Goal: Find contact information: Find contact information

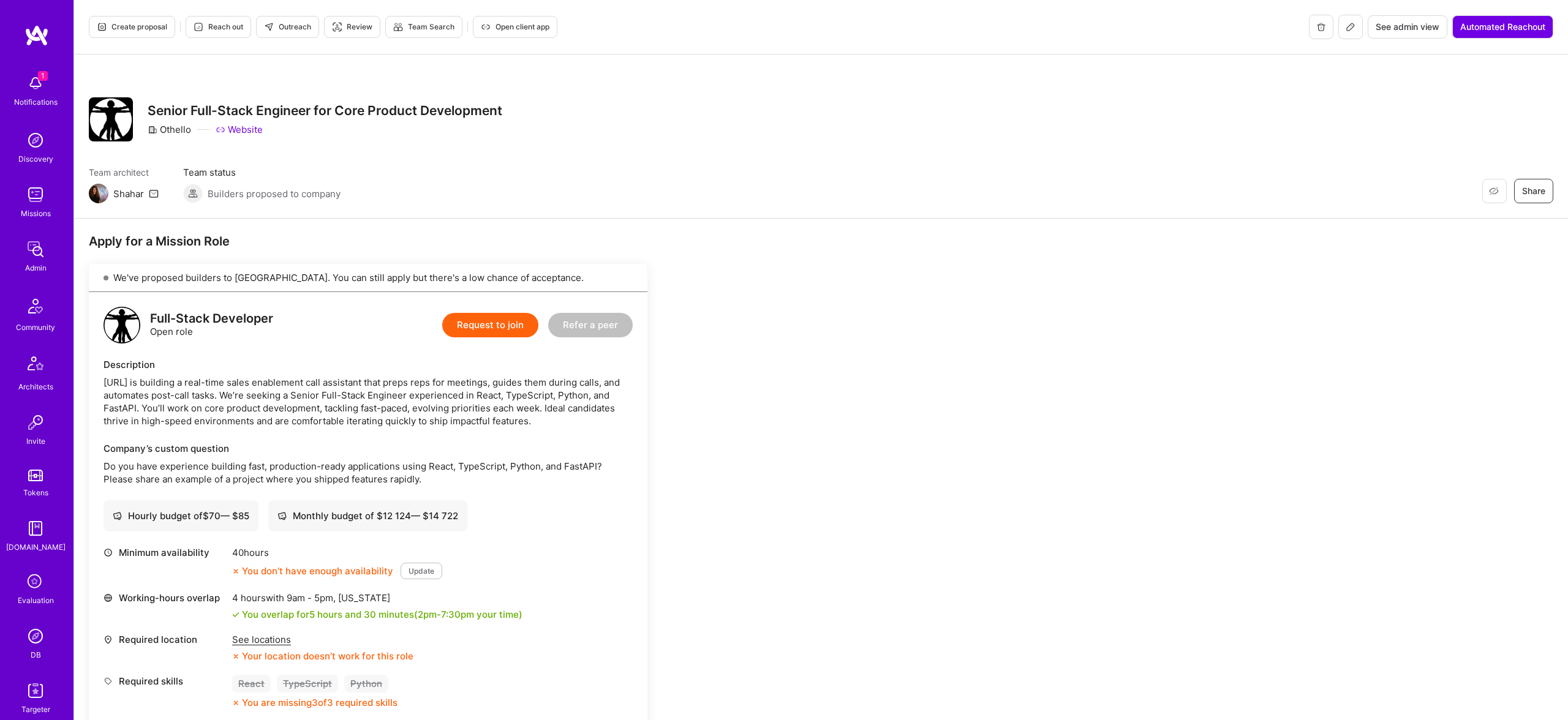
drag, startPoint x: 1251, startPoint y: 382, endPoint x: 1230, endPoint y: 401, distance: 28.3
click at [485, 125] on div "Othello Website" at bounding box center [325, 129] width 355 height 13
click at [462, 104] on h3 "Senior Full-Stack Engineer for Core Product Development" at bounding box center [325, 111] width 355 height 16
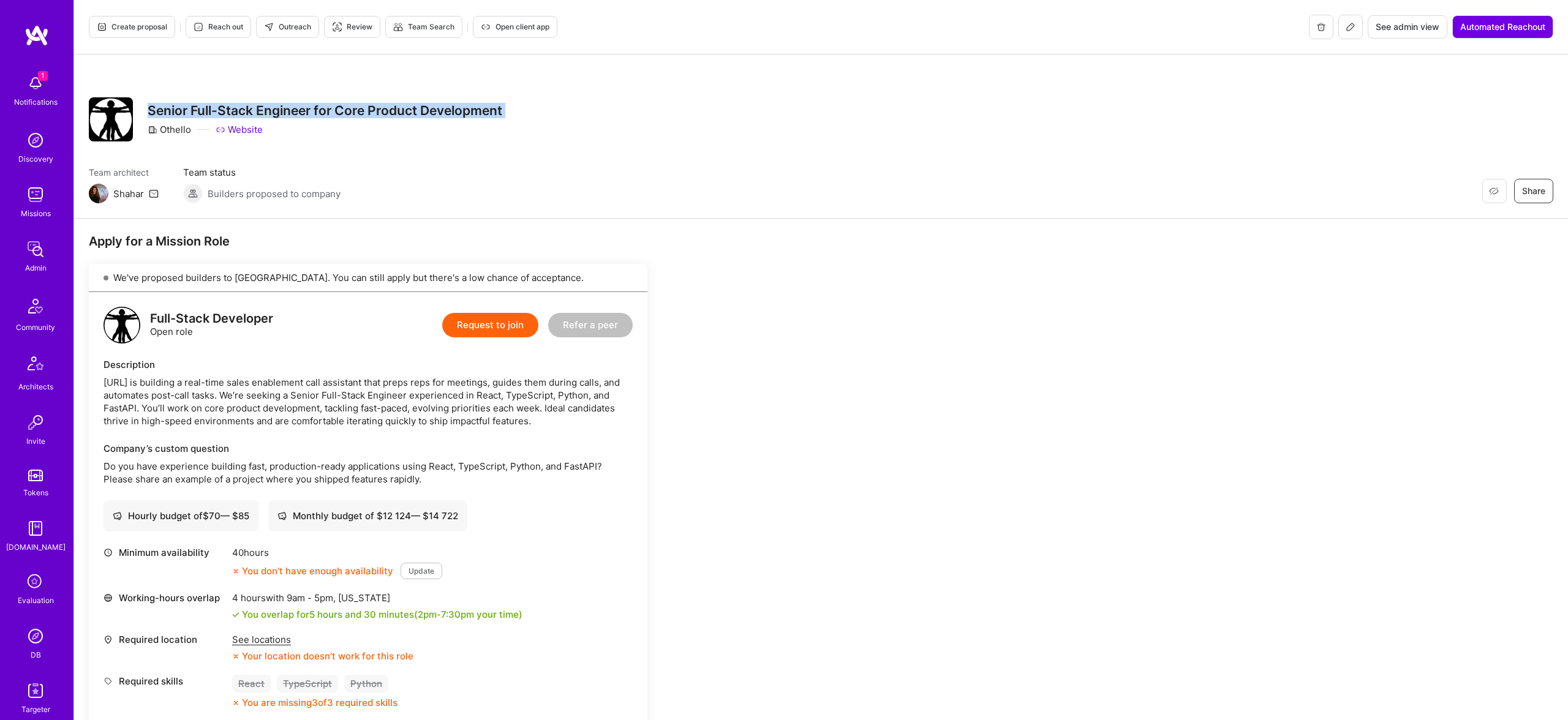
click at [462, 104] on h3 "Senior Full-Stack Engineer for Core Product Development" at bounding box center [325, 111] width 355 height 16
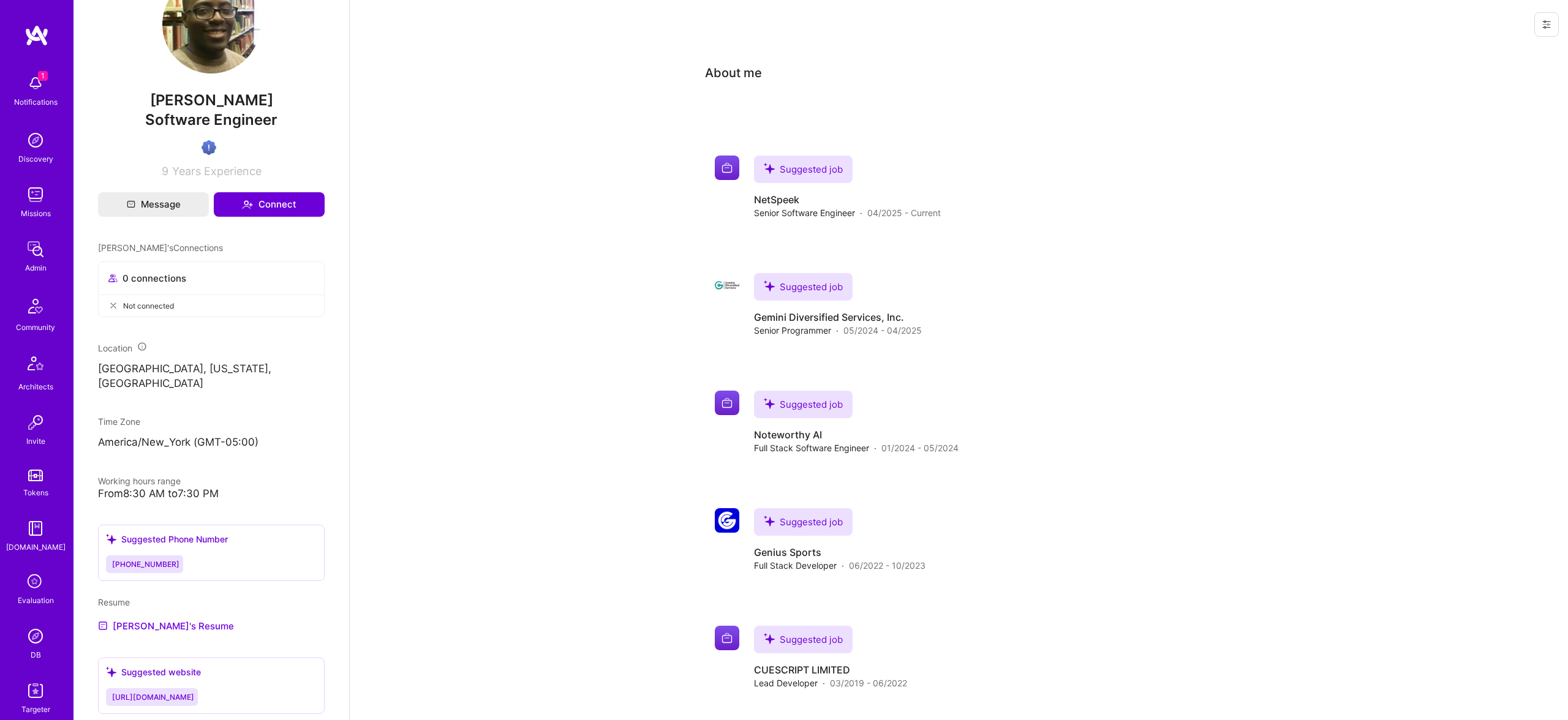
scroll to position [325, 0]
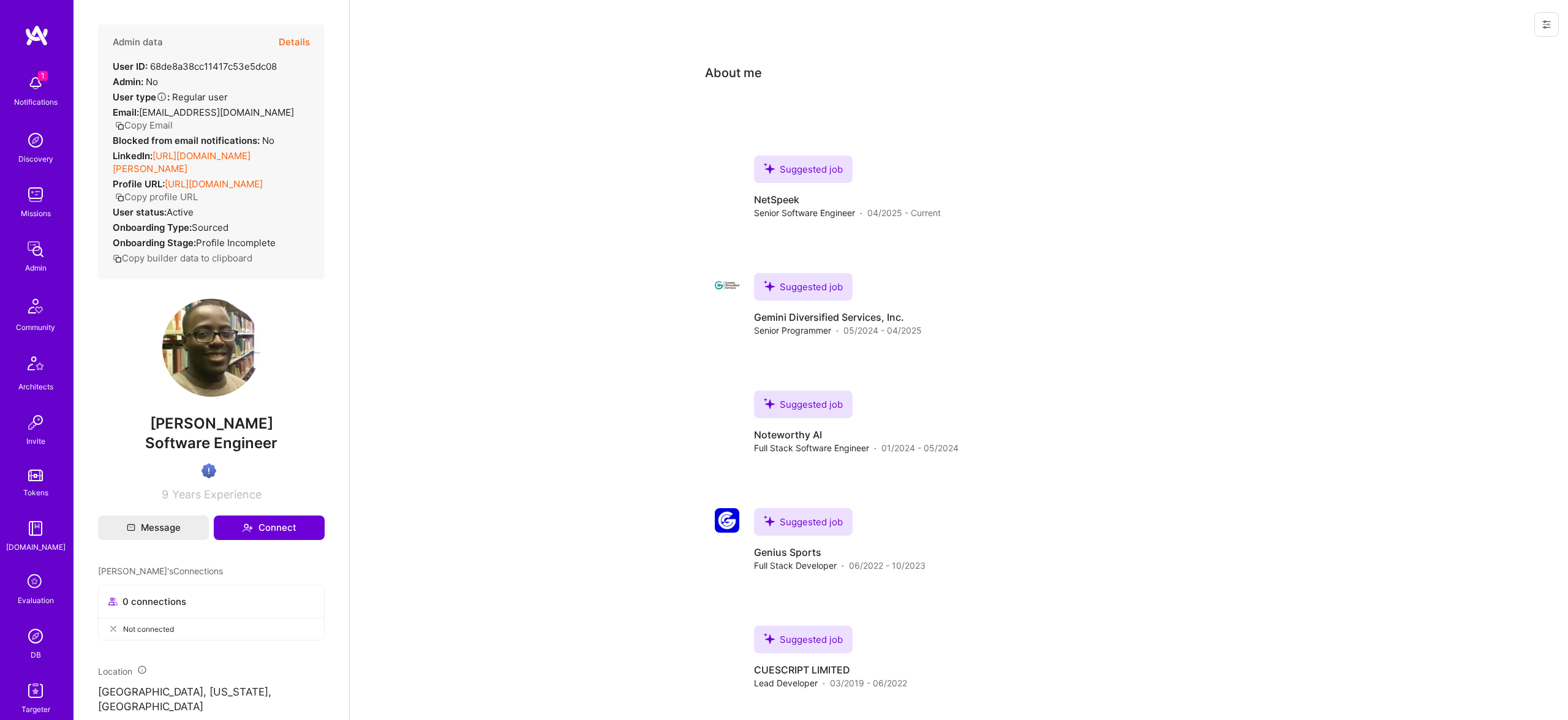
click at [173, 119] on button "Copy Email" at bounding box center [144, 125] width 58 height 13
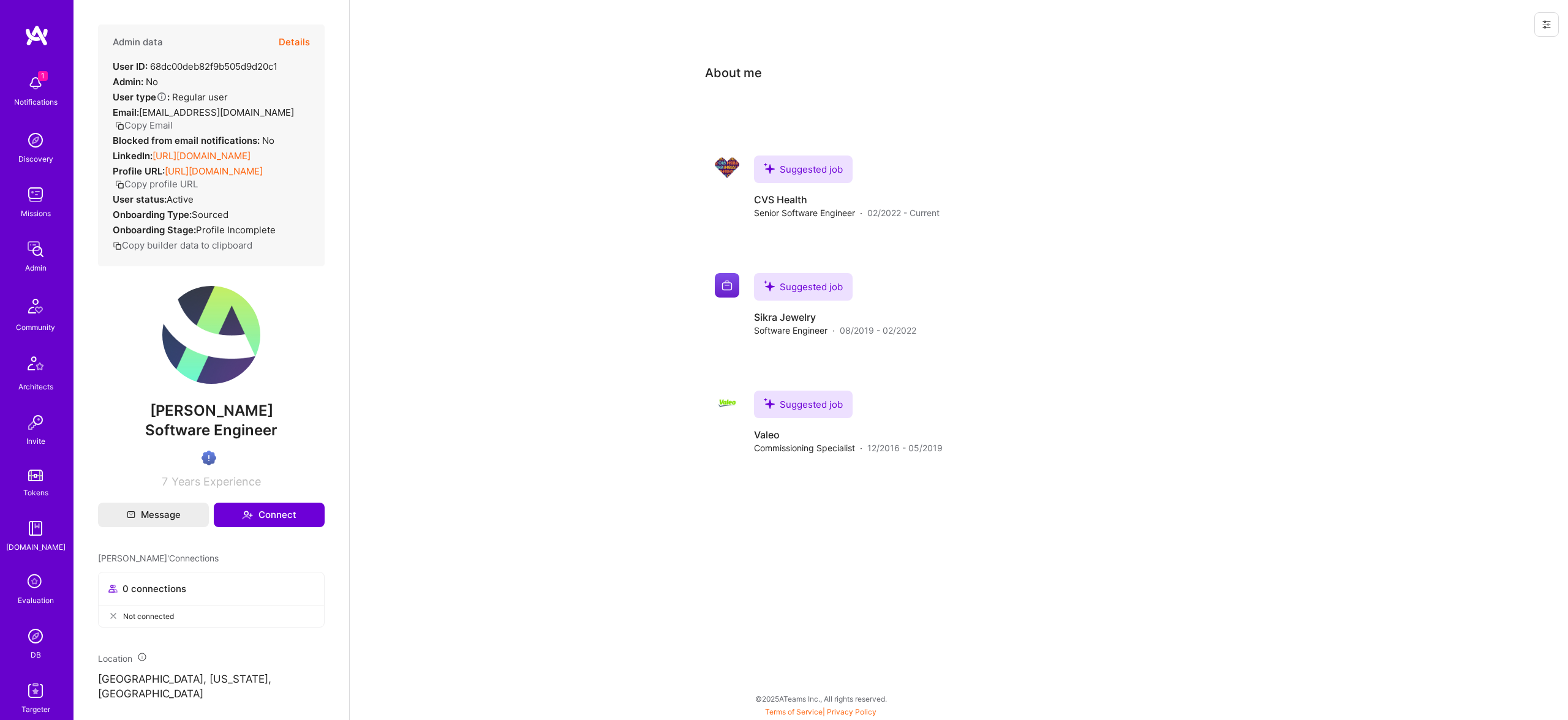
click at [168, 124] on button "Copy Email" at bounding box center [144, 125] width 58 height 13
click at [286, 32] on button "Details" at bounding box center [294, 42] width 31 height 35
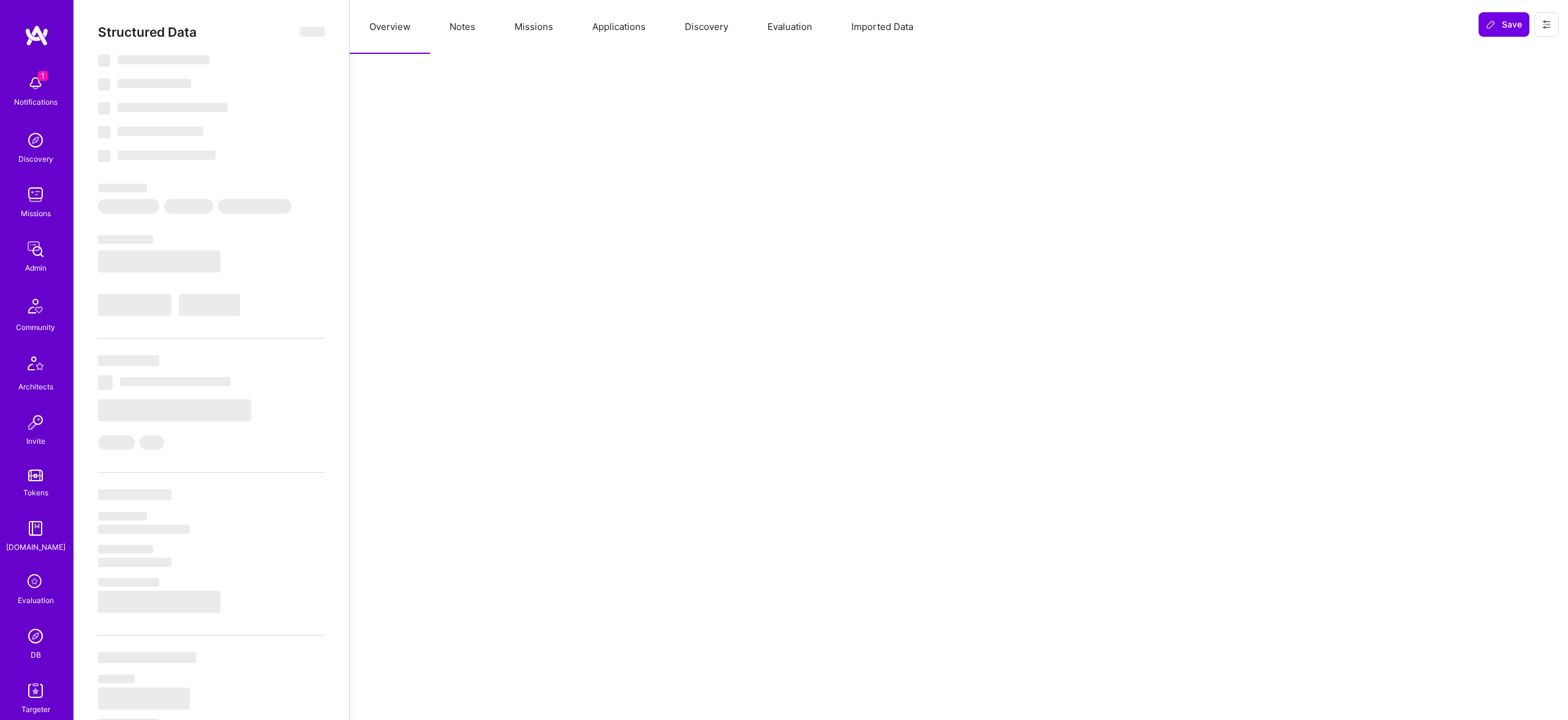
select select "Verified"
select select "US"
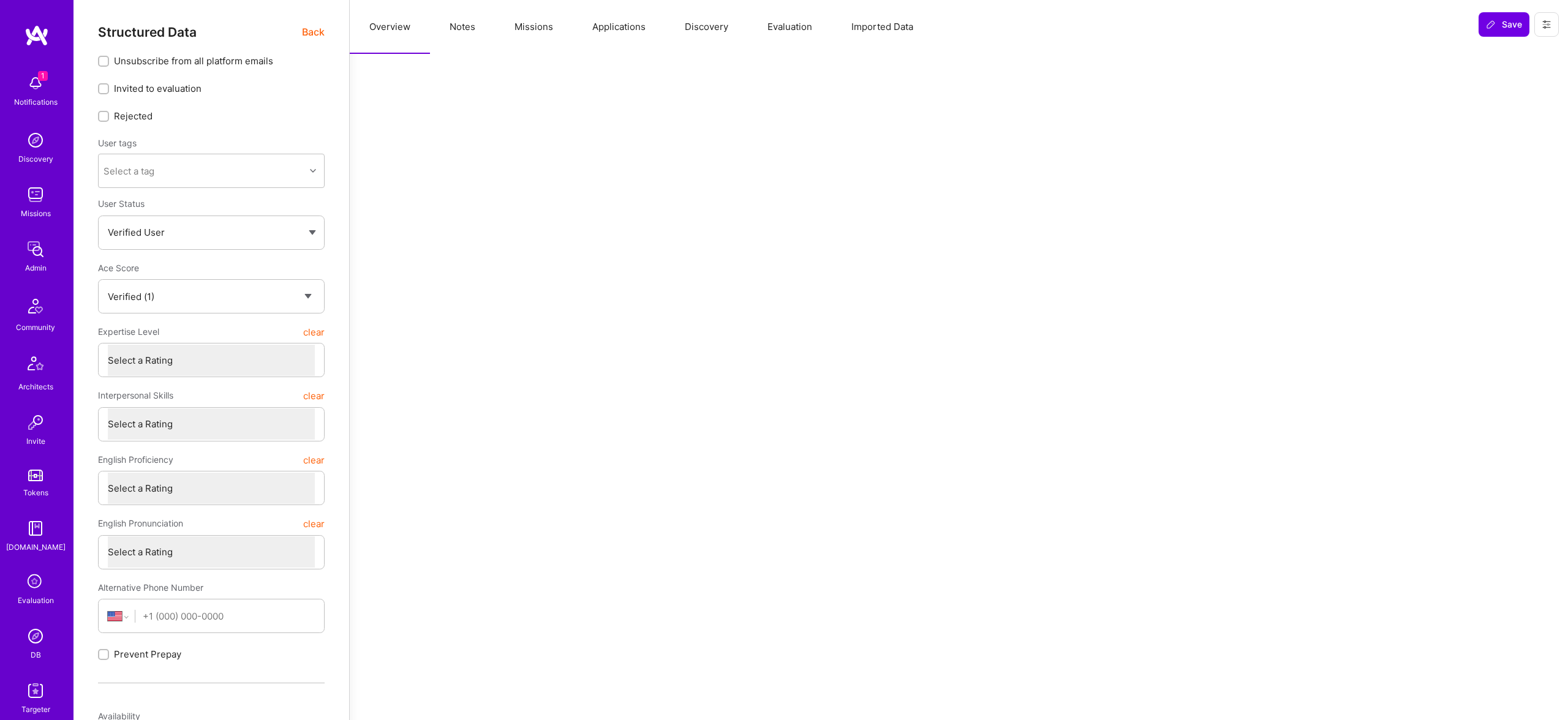
click at [317, 27] on span "Back" at bounding box center [313, 32] width 22 height 16
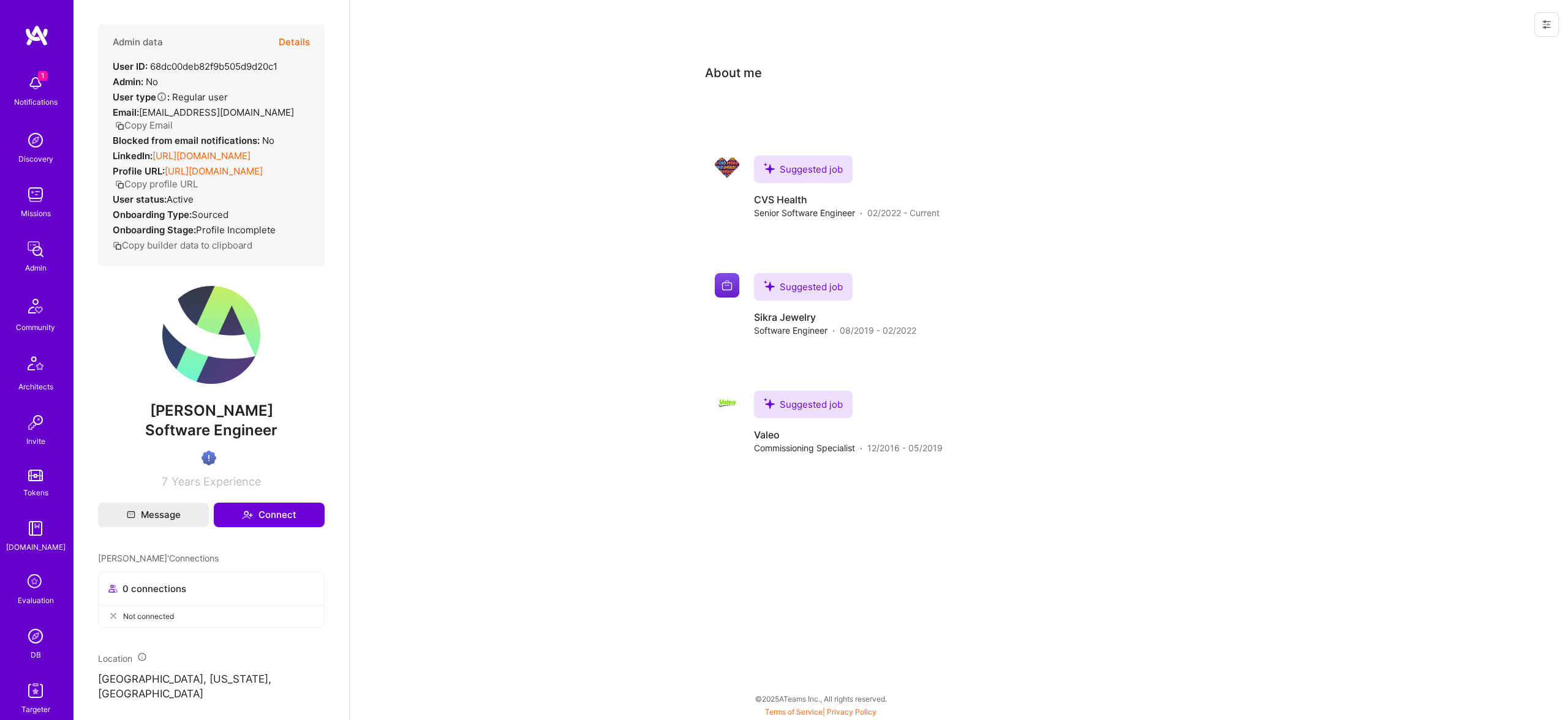
click at [237, 146] on div "Blocked from email notifications: No" at bounding box center [193, 140] width 161 height 13
click at [243, 155] on link "https://linkedin.com/in/mikloska" at bounding box center [201, 155] width 98 height 12
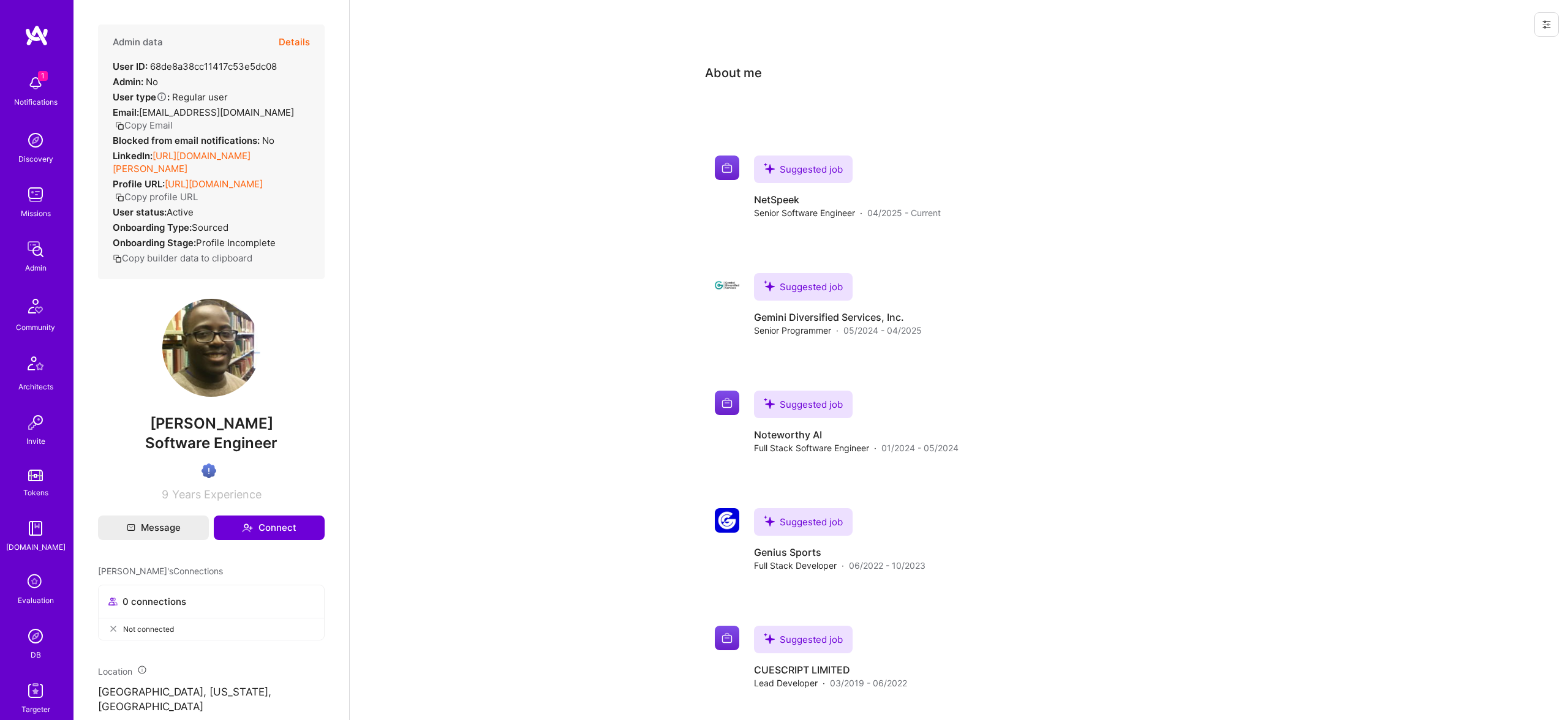
click at [193, 150] on link "[URL][DOMAIN_NAME][PERSON_NAME]" at bounding box center [181, 162] width 138 height 24
